Goal: Complete application form

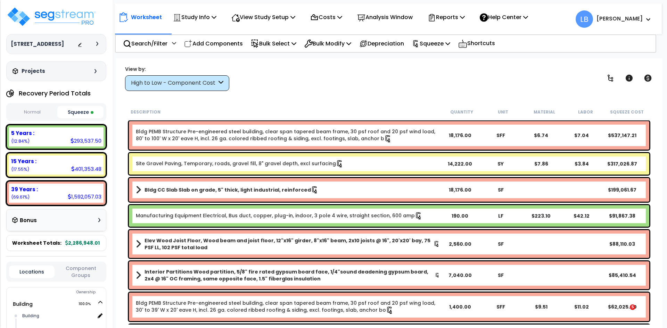
select select "2021"
click at [68, 17] on img at bounding box center [51, 16] width 90 height 21
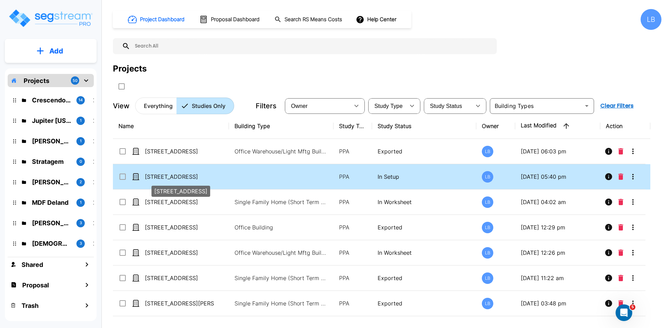
click at [192, 174] on p "[STREET_ADDRESS]" at bounding box center [179, 177] width 69 height 8
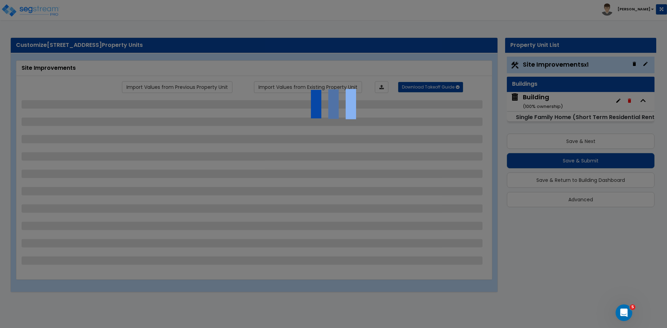
select select "2"
select select "1"
select select "2"
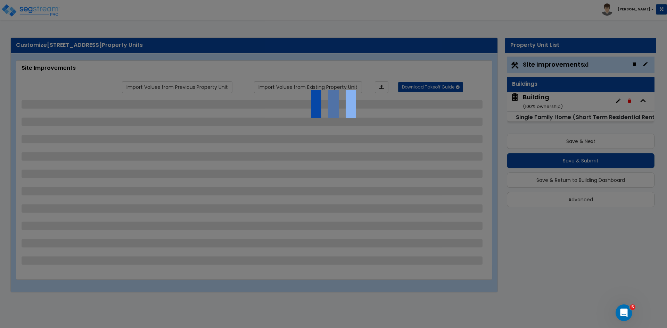
select select "2"
select select "1"
select select "9"
select select "2"
select select "3"
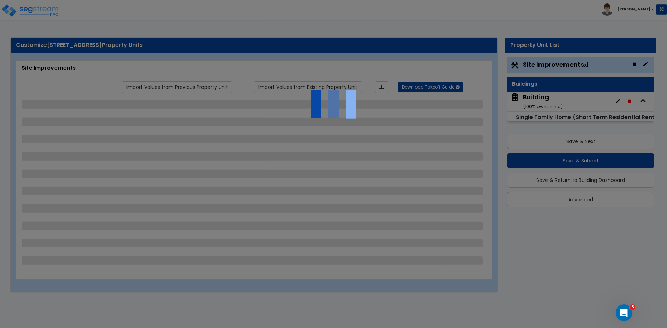
select select "5"
select select "10"
select select "7"
select select "3"
select select "4"
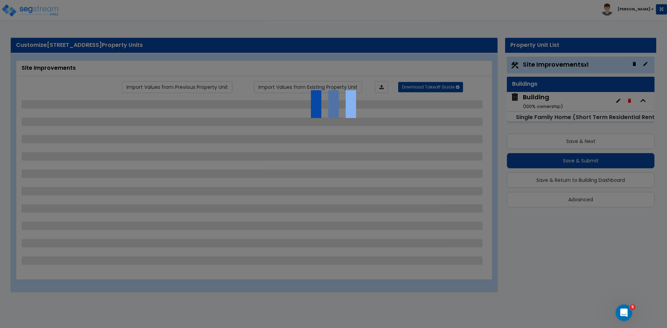
select select "2"
select select "8"
select select "1"
select select "2"
select select "1"
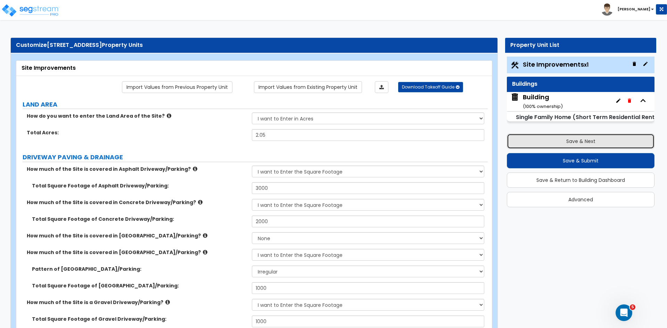
click at [538, 136] on button "Save & Next" at bounding box center [581, 141] width 148 height 15
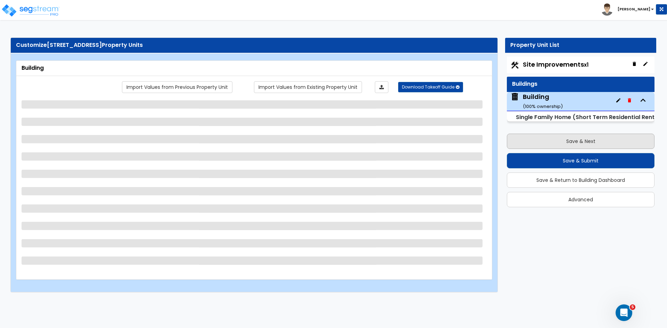
select select "2"
select select "7"
select select "3"
select select "1"
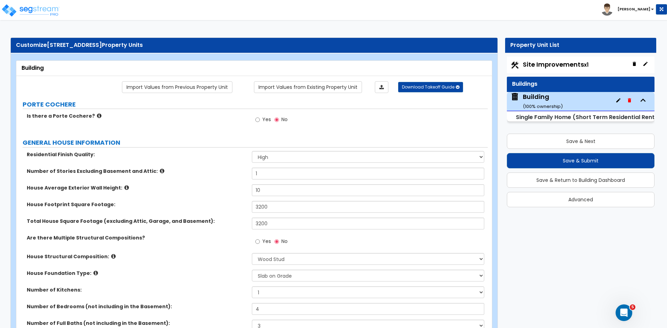
click at [225, 179] on div "Number of Stories Excluding Basement and Attic: 1" at bounding box center [251, 176] width 471 height 17
